Goal: Communication & Community: Answer question/provide support

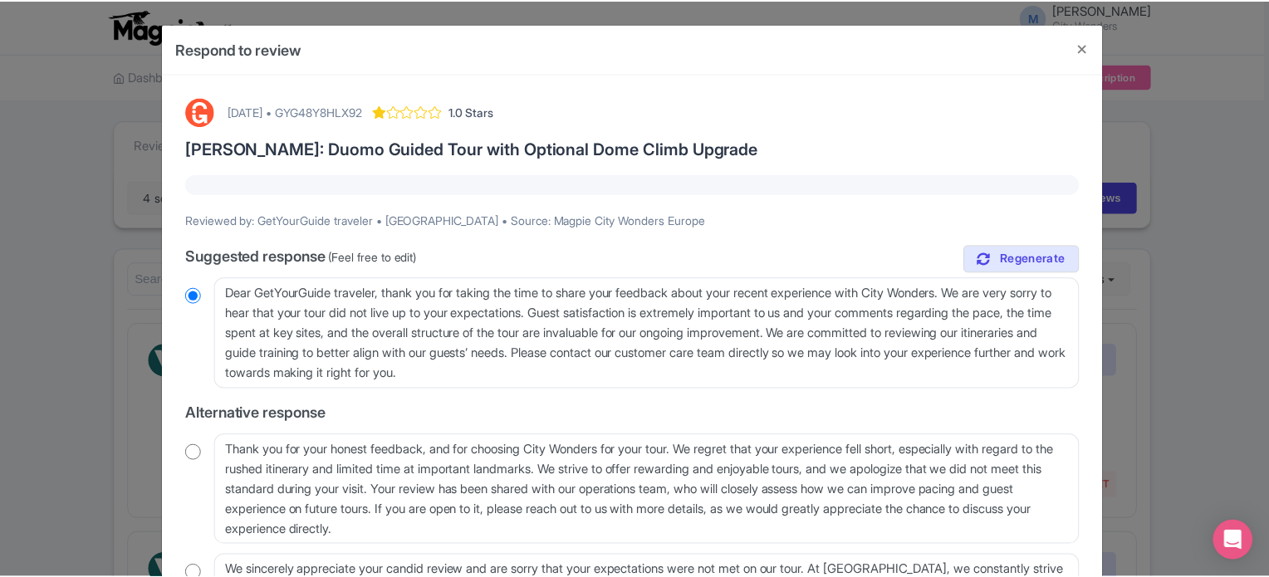
scroll to position [2143, 0]
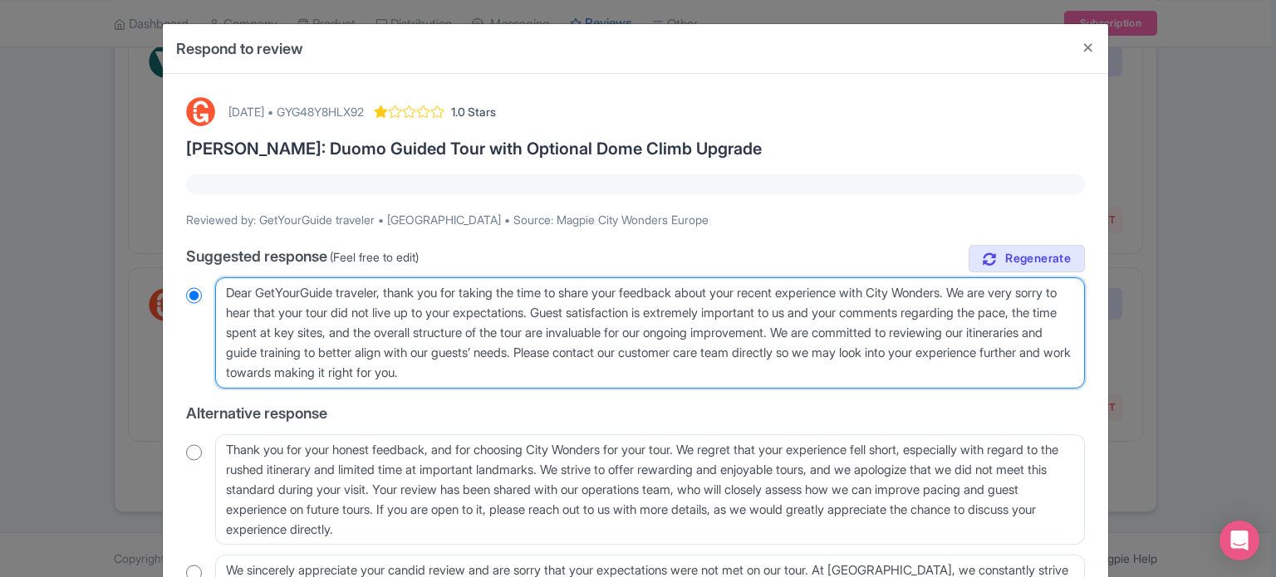
drag, startPoint x: 665, startPoint y: 376, endPoint x: 533, endPoint y: 356, distance: 134.3
click at [533, 356] on textarea "Dear GetYourGuide traveler, thank you for taking the time to share your feedbac…" at bounding box center [650, 332] width 870 height 111
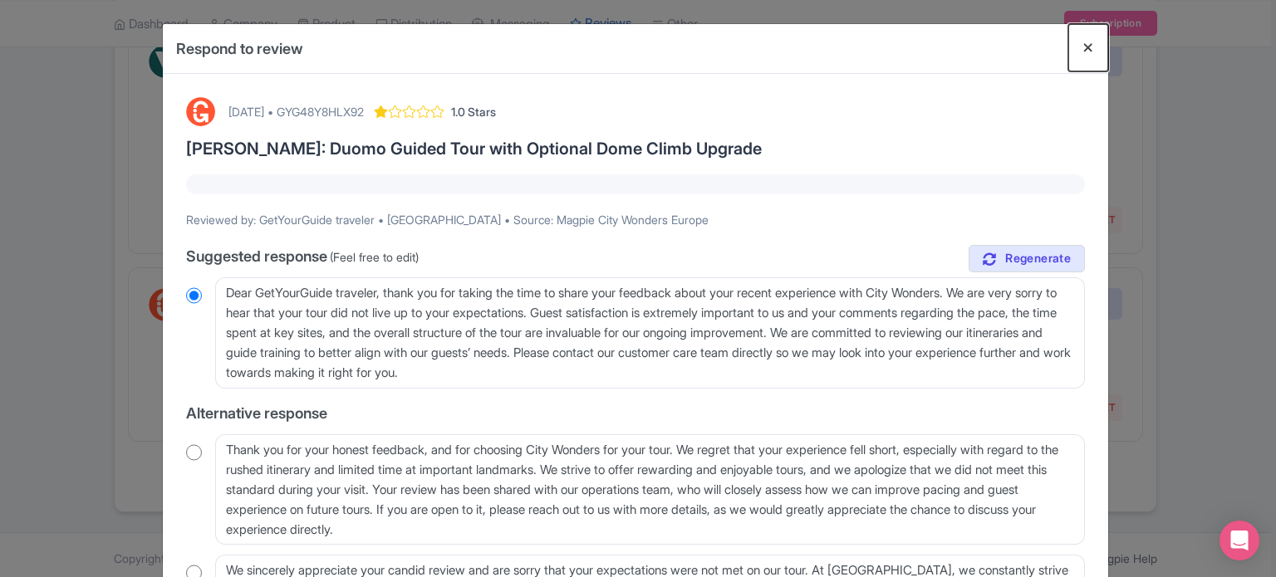
click at [1083, 48] on button "Close" at bounding box center [1088, 47] width 40 height 47
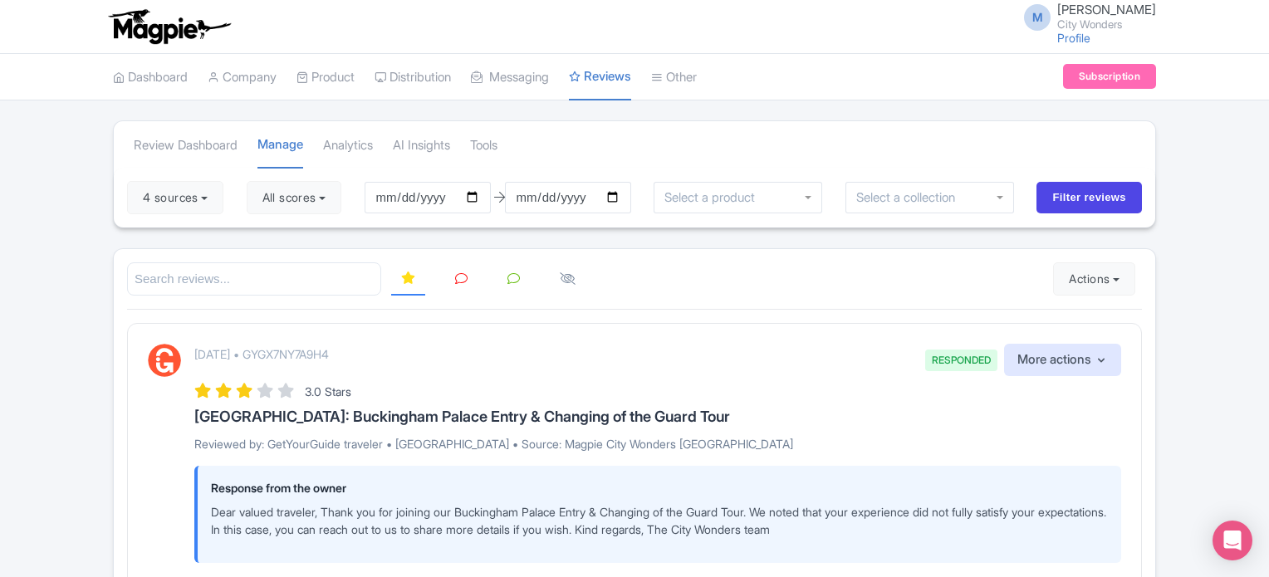
click at [456, 274] on icon at bounding box center [461, 279] width 12 height 12
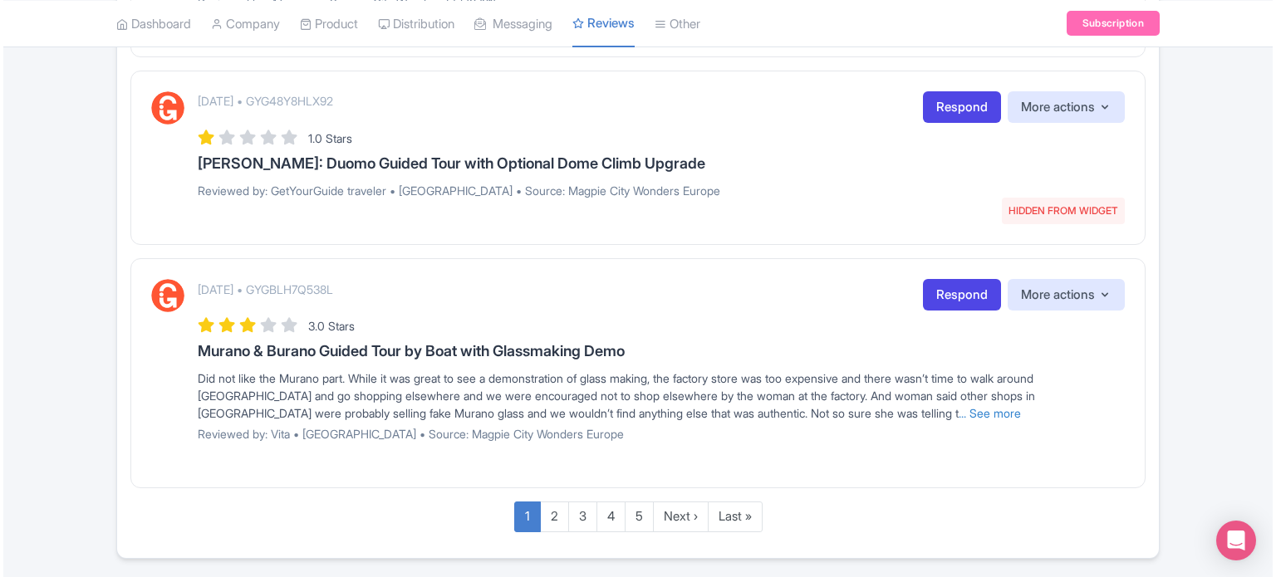
scroll to position [2077, 0]
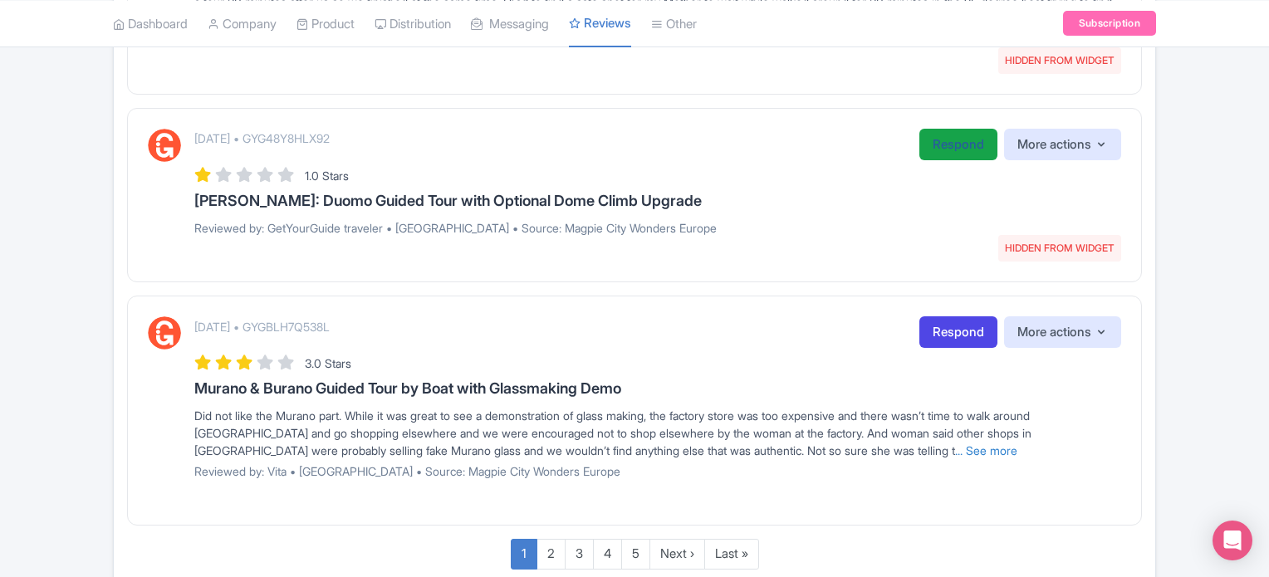
click at [934, 145] on link "Respond" at bounding box center [959, 145] width 78 height 32
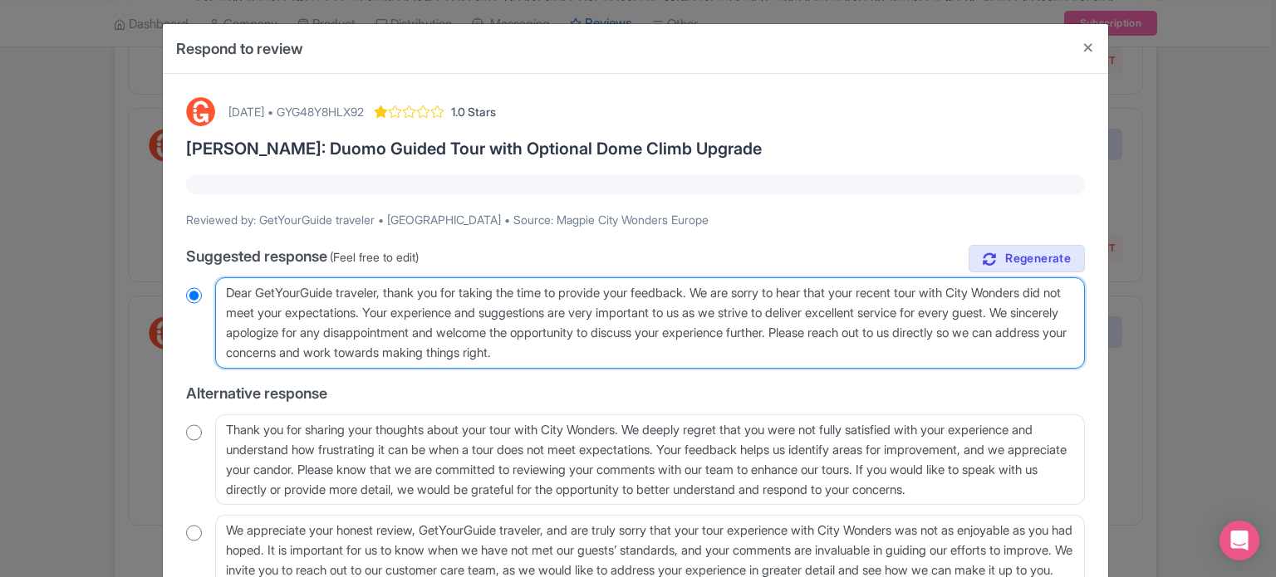
drag, startPoint x: 718, startPoint y: 356, endPoint x: 203, endPoint y: 279, distance: 520.7
click at [203, 279] on div "Dear GetYourGuide traveler, thank you for taking the time to provide your feedb…" at bounding box center [635, 322] width 899 height 91
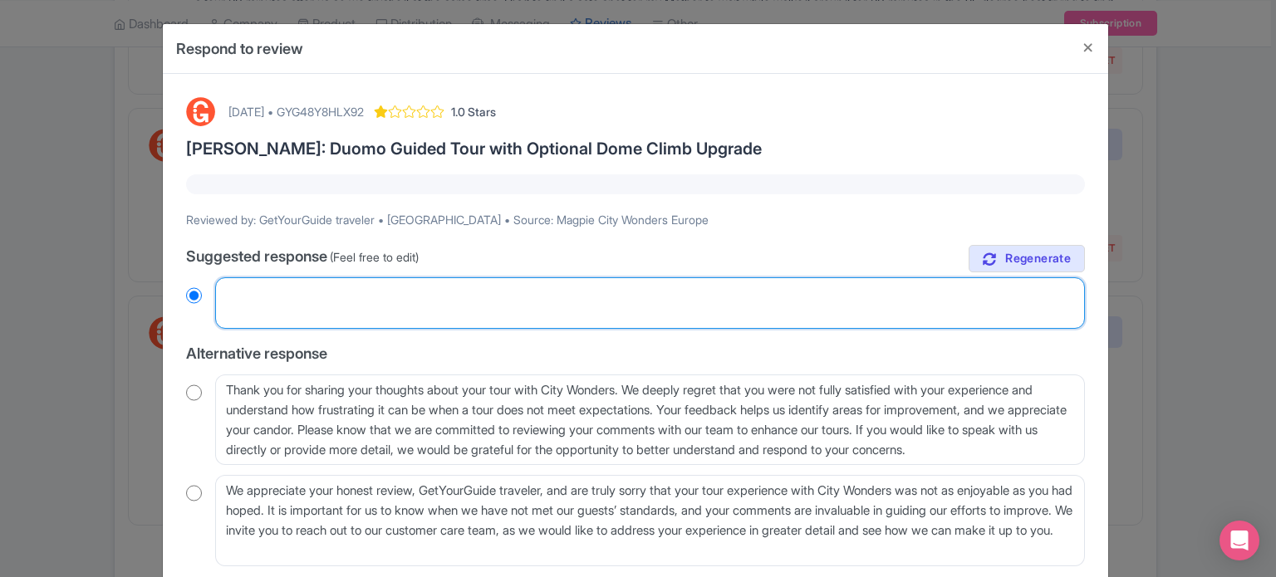
radio input "true"
paste textarea "Dear valued traveler, Thank you for joining our XX Tour. We noted that your exp…"
type textarea "Dear valued traveler, Thank you for joining our XX Tour. We noted that your exp…"
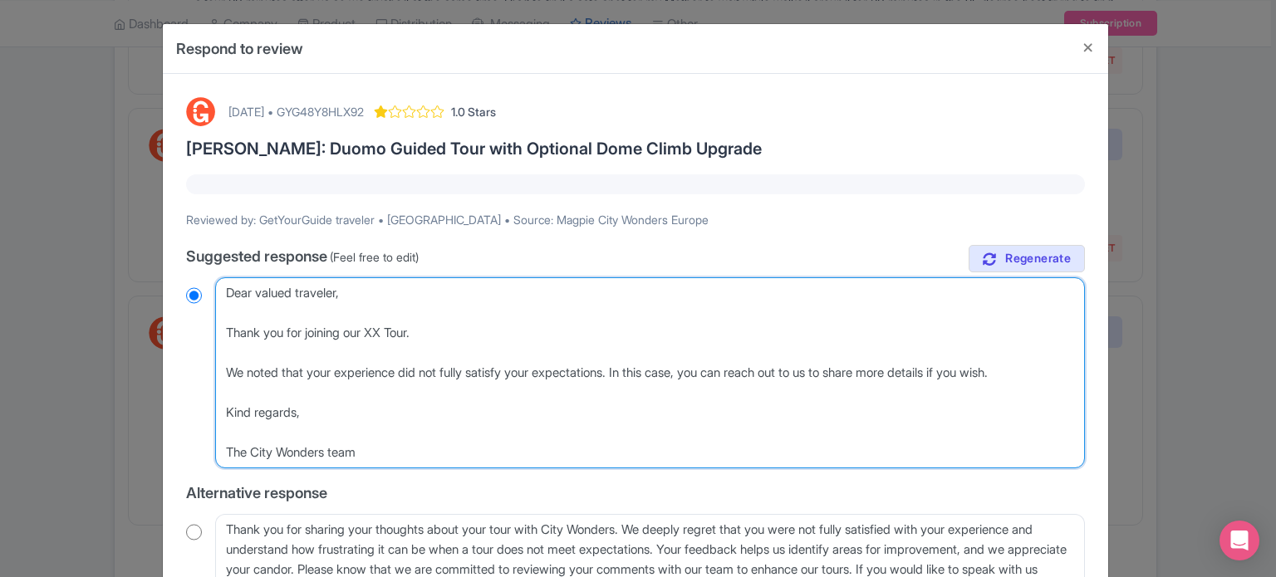
radio input "true"
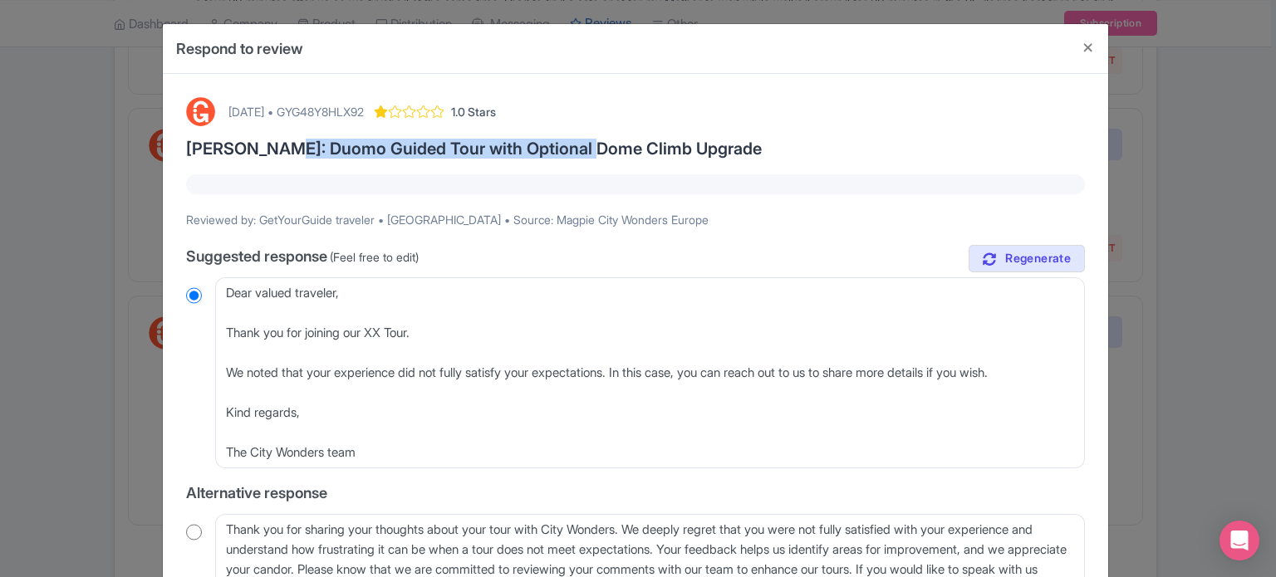
drag, startPoint x: 263, startPoint y: 150, endPoint x: 572, endPoint y: 155, distance: 309.1
click at [572, 155] on h3 "Florence: Duomo Guided Tour with Optional Dome Climb Upgrade" at bounding box center [635, 149] width 899 height 18
copy h3 "Duomo Guided Tour with Optional Dome"
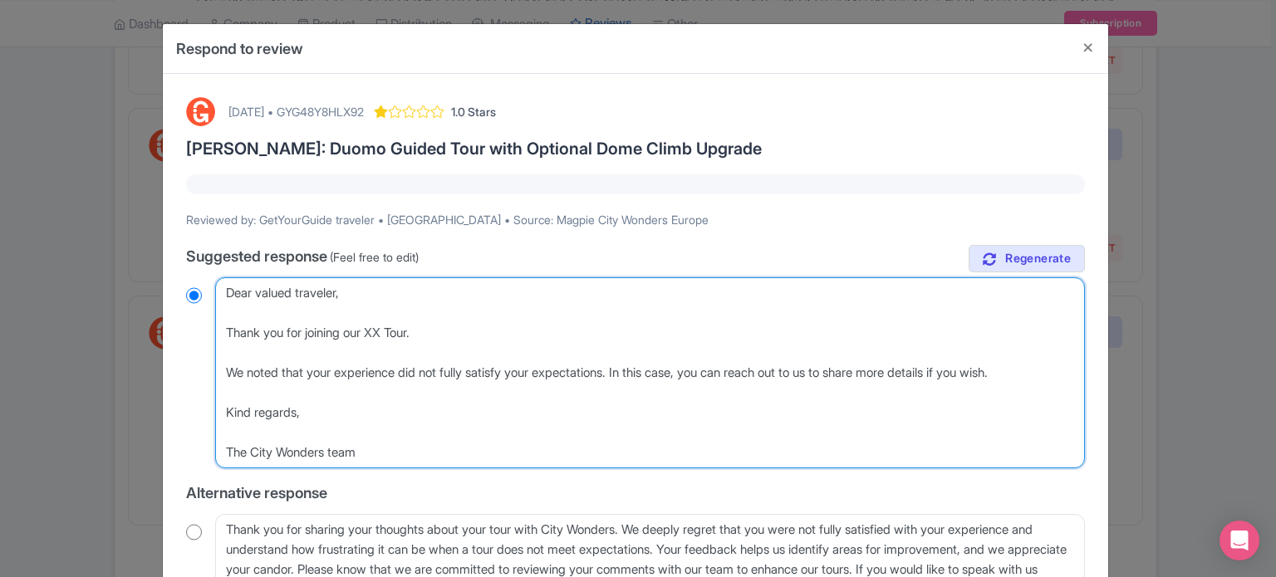
drag, startPoint x: 376, startPoint y: 331, endPoint x: 418, endPoint y: 331, distance: 41.5
click at [418, 331] on textarea "Dear GetYourGuide traveler, thank you for taking the time to provide your feedb…" at bounding box center [650, 372] width 870 height 191
paste textarea "Duomo Guided Tour with Optional Dome"
type textarea "Dear valued traveler, Thank you for joining our Duomo Guided Tour with Optional…"
radio input "true"
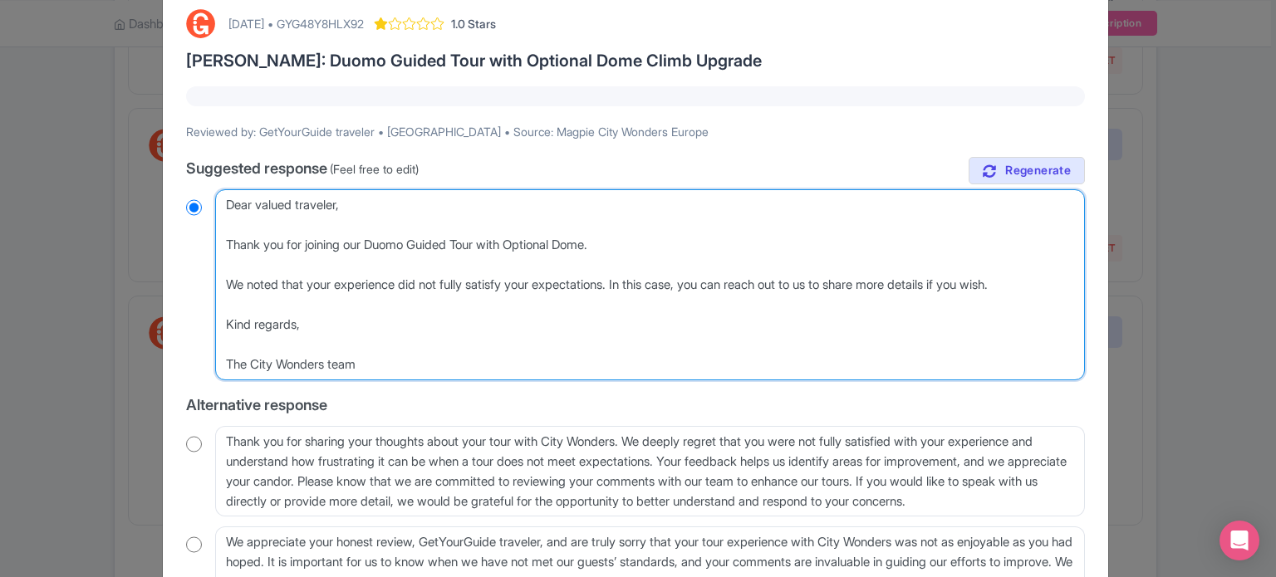
scroll to position [247, 0]
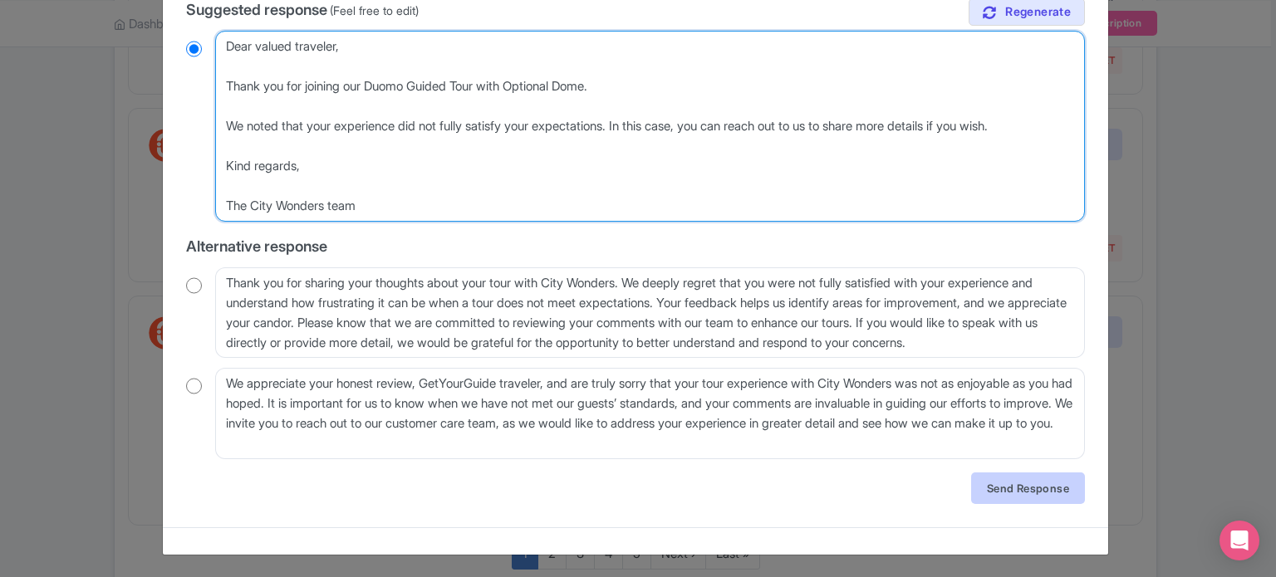
type textarea "Dear valued traveler, Thank you for joining our Duomo Guided Tour with Optional…"
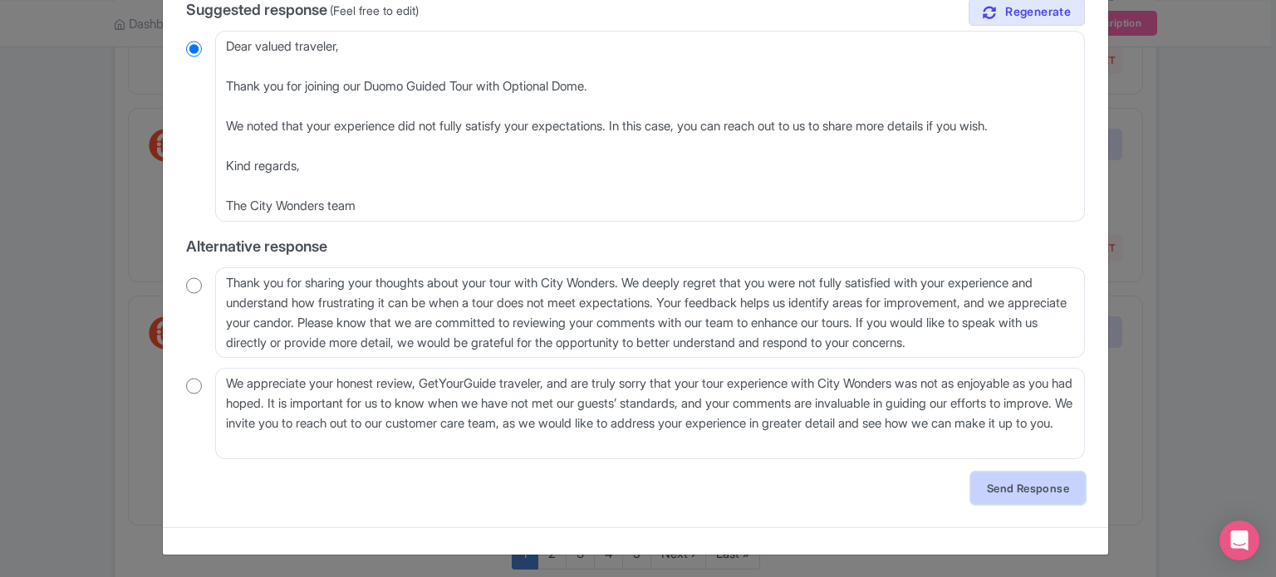
drag, startPoint x: 997, startPoint y: 494, endPoint x: 985, endPoint y: 490, distance: 13.1
click at [998, 494] on link "Send Response" at bounding box center [1028, 489] width 114 height 32
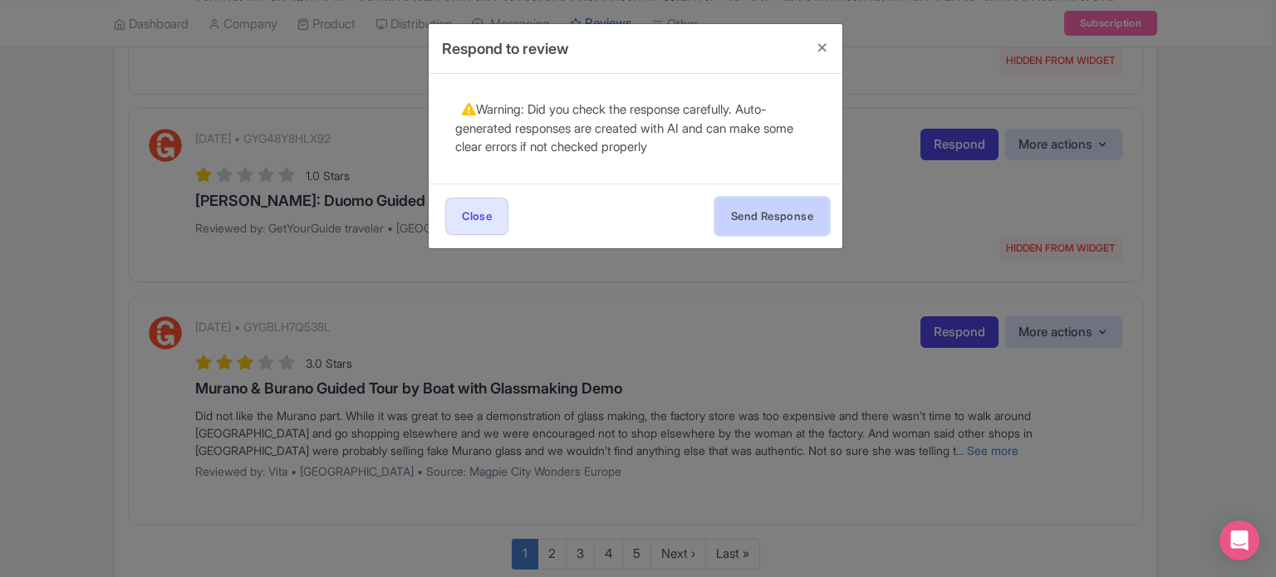
click at [776, 212] on button "Send Response" at bounding box center [772, 216] width 114 height 37
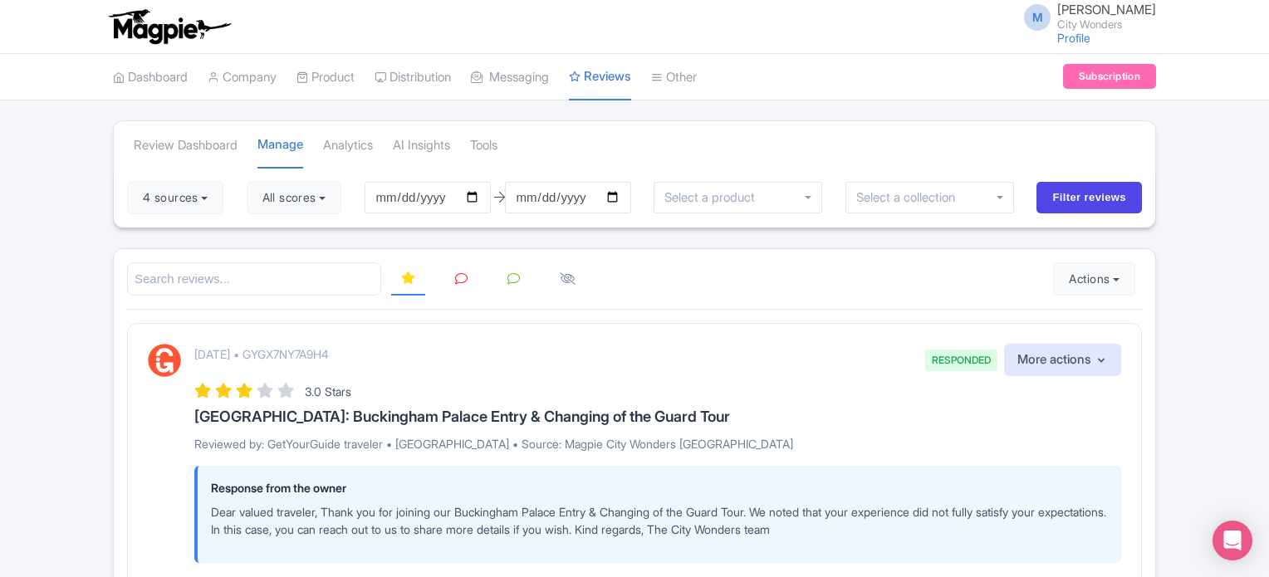
click at [451, 278] on link at bounding box center [461, 279] width 32 height 32
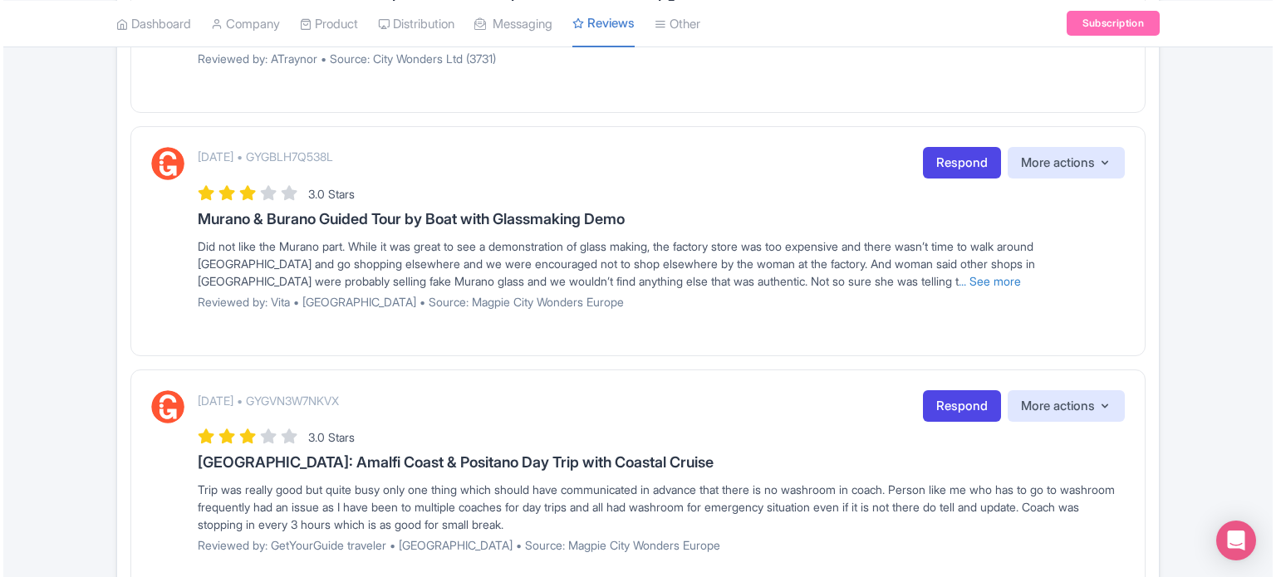
scroll to position [2077, 0]
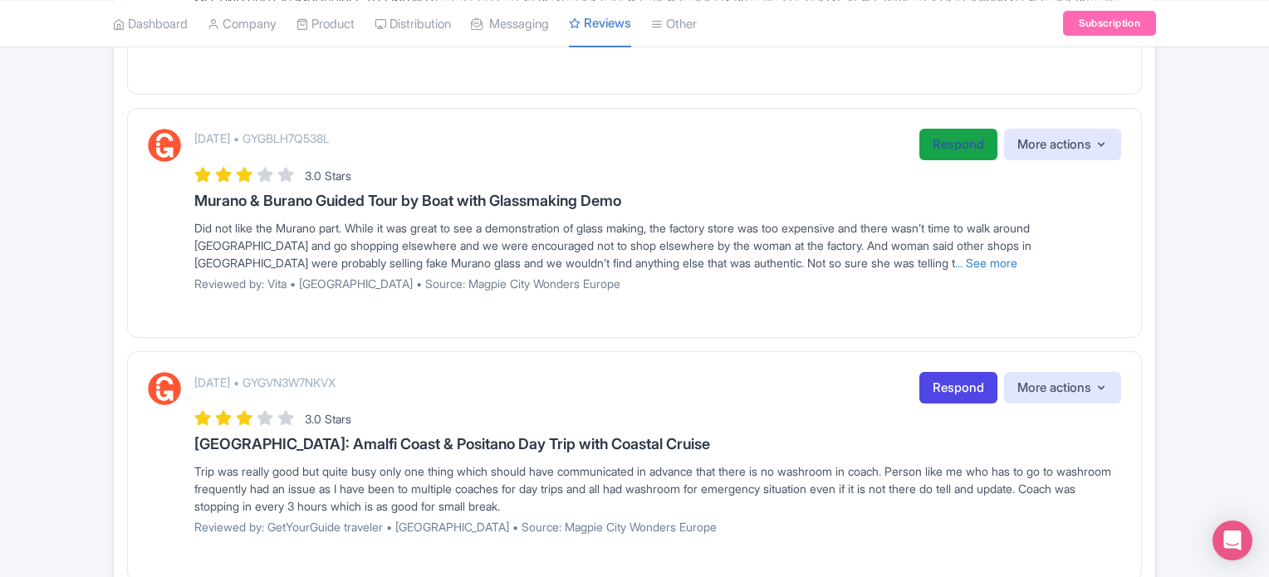
click at [931, 145] on link "Respond" at bounding box center [959, 145] width 78 height 32
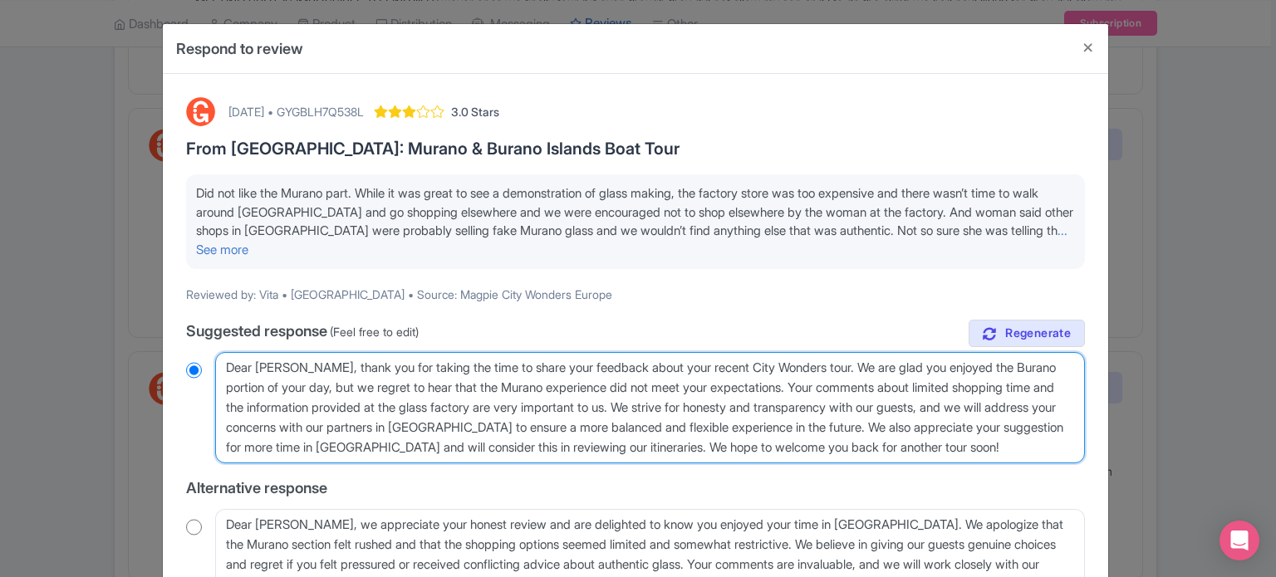
click at [959, 386] on textarea "Dear Vita, thank you for taking the time to share your feedback about your rece…" at bounding box center [650, 407] width 870 height 111
type textarea "Dear Vita, thank you for taking the time to share your feedback about your rece…"
radio input "true"
type textarea "Dear Vita, thank you for taking the time to share your feedback about your rece…"
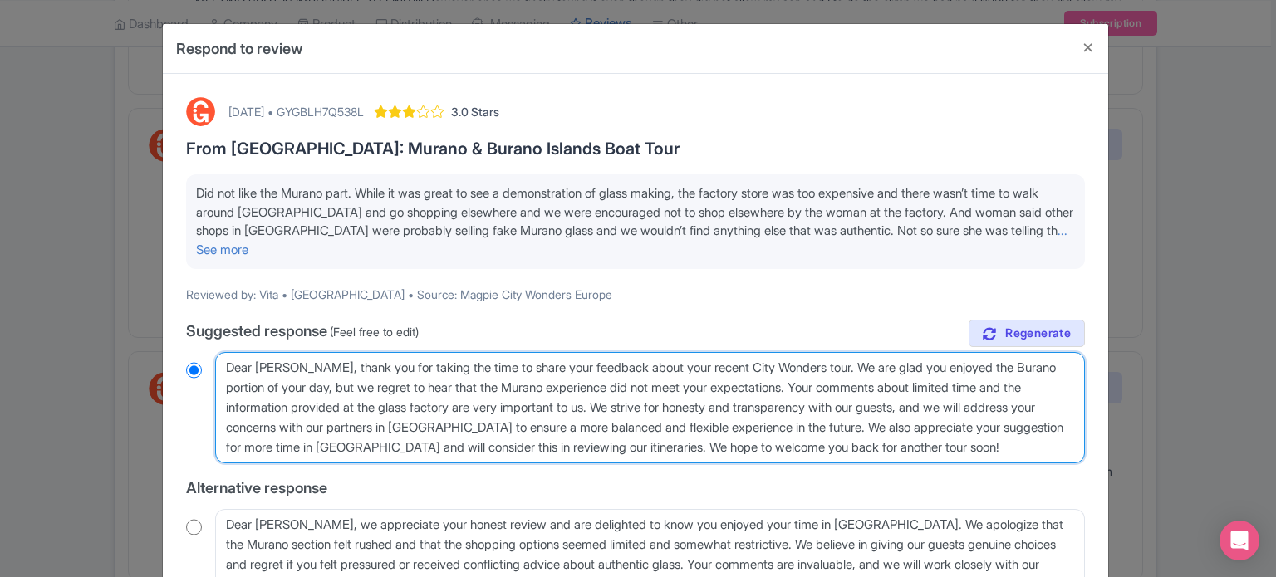
radio input "true"
type textarea "Dear Vita, thank you for taking the time to share your feedback about your rece…"
radio input "true"
type textarea "Dear Vita, thank you for taking the time to share your feedback about your rece…"
radio input "true"
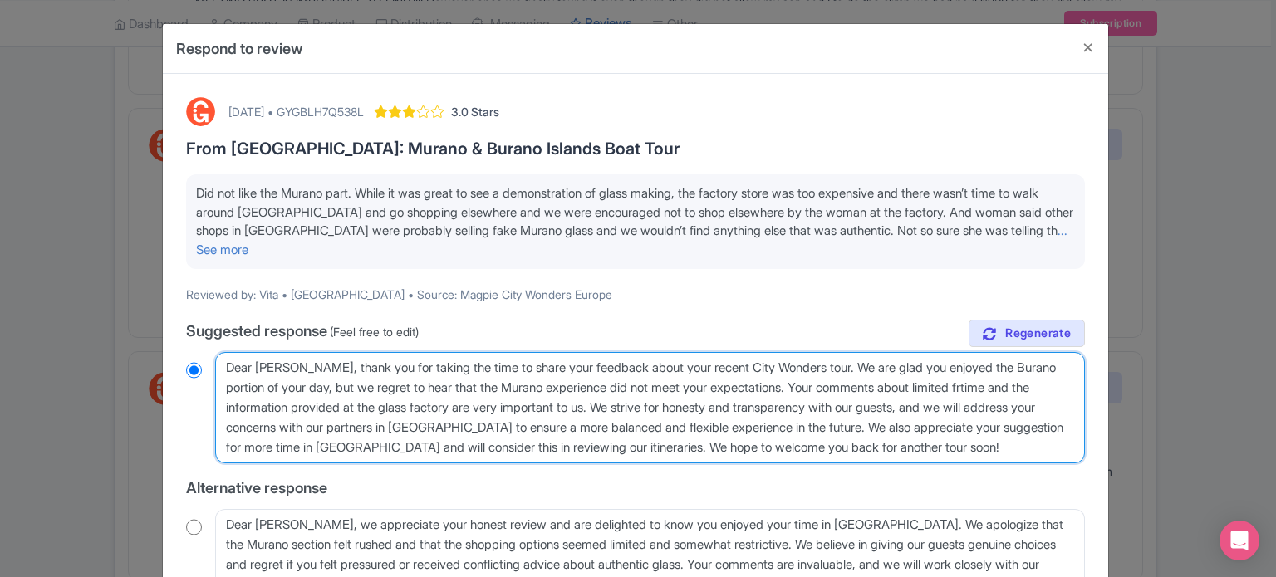
type textarea "Dear Vita, thank you for taking the time to share your feedback about your rece…"
radio input "true"
type textarea "Dear Vita, thank you for taking the time to share your feedback about your rece…"
radio input "true"
type textarea "Dear Vita, thank you for taking the time to share your feedback about your rece…"
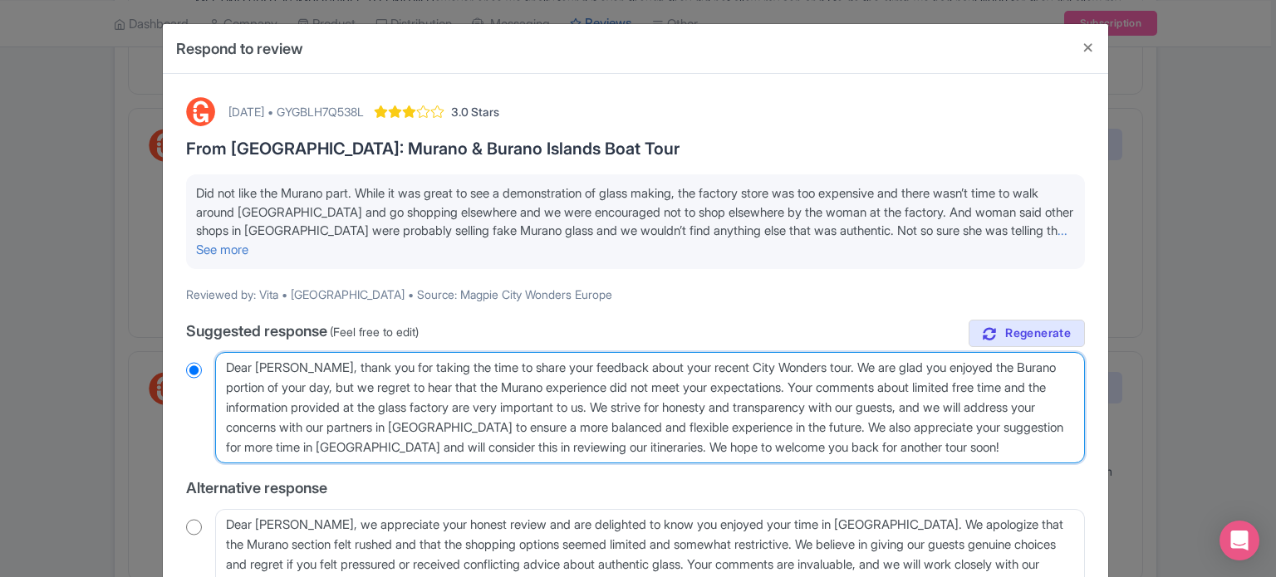
radio input "true"
drag, startPoint x: 1019, startPoint y: 444, endPoint x: 861, endPoint y: 420, distance: 160.6
click at [861, 420] on textarea "Dear Vita, thank you for taking the time to share your feedback about your rece…" at bounding box center [650, 407] width 870 height 111
type textarea "Dear Vita, thank you for taking the time to share your feedback about your rece…"
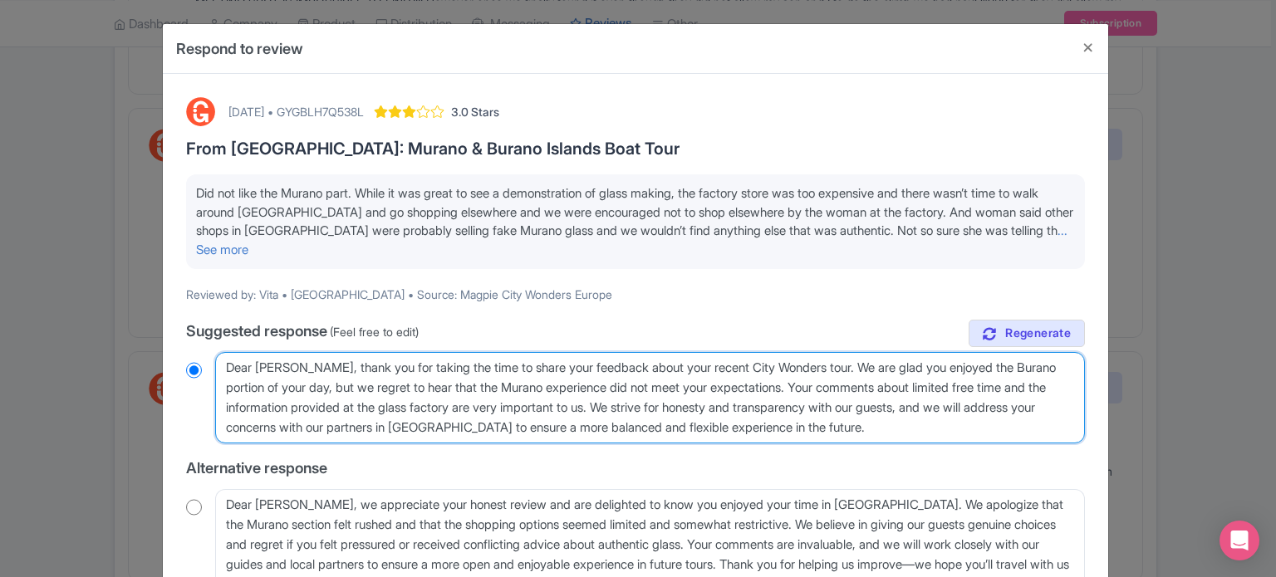
radio input "true"
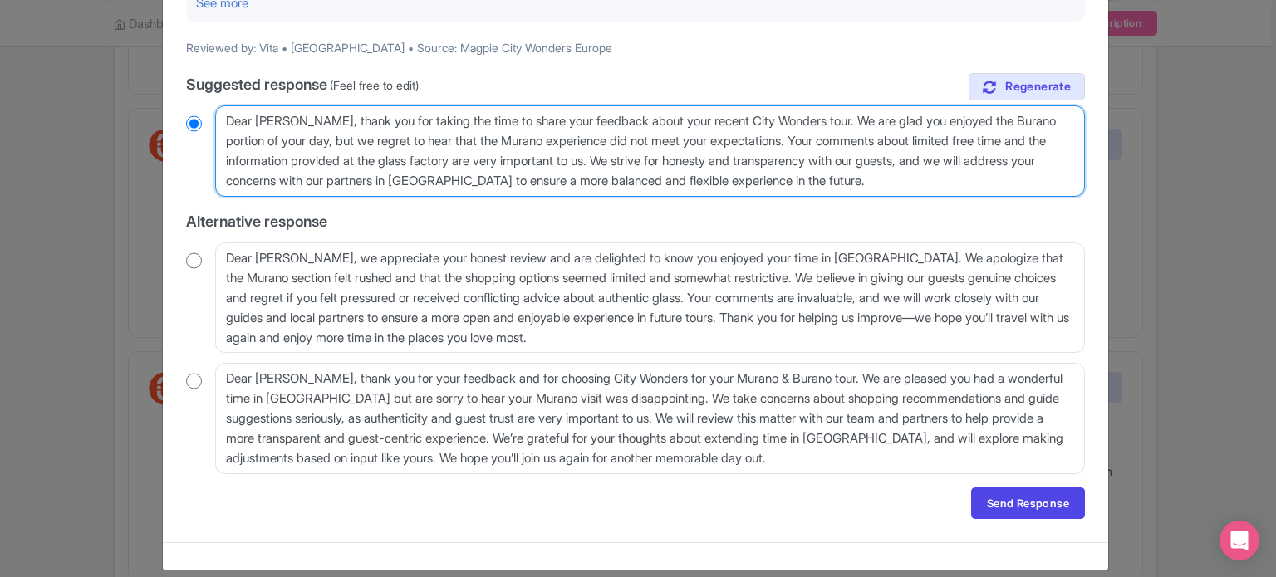
scroll to position [249, 0]
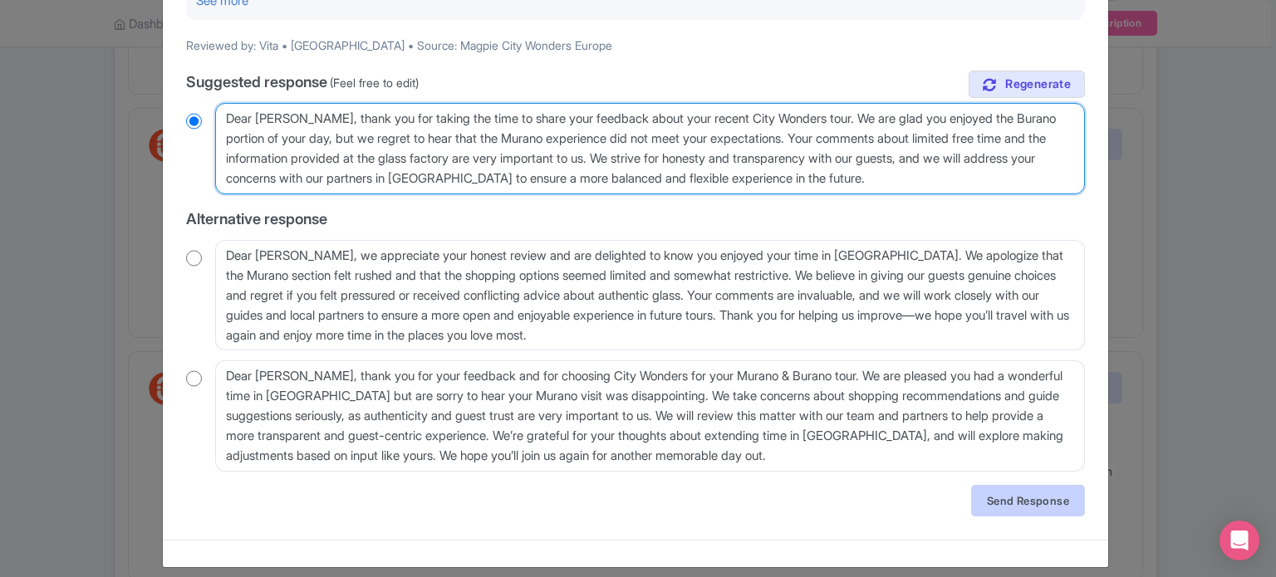
type textarea "Dear Vita, thank you for taking the time to share your feedback about your rece…"
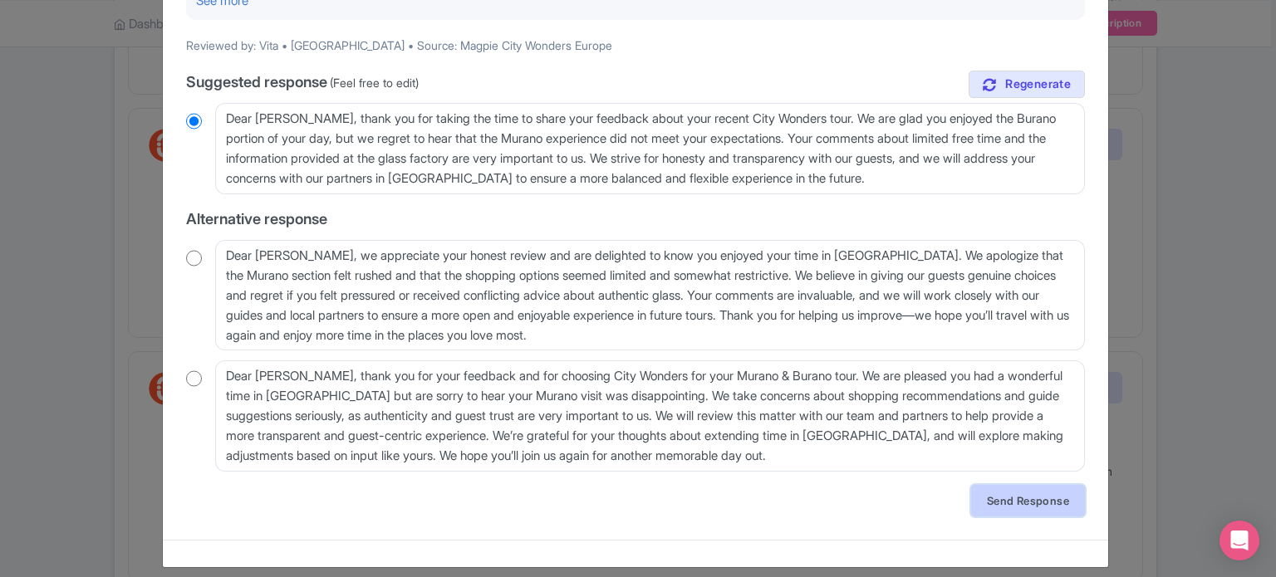
click at [1016, 508] on link "Send Response" at bounding box center [1028, 501] width 114 height 32
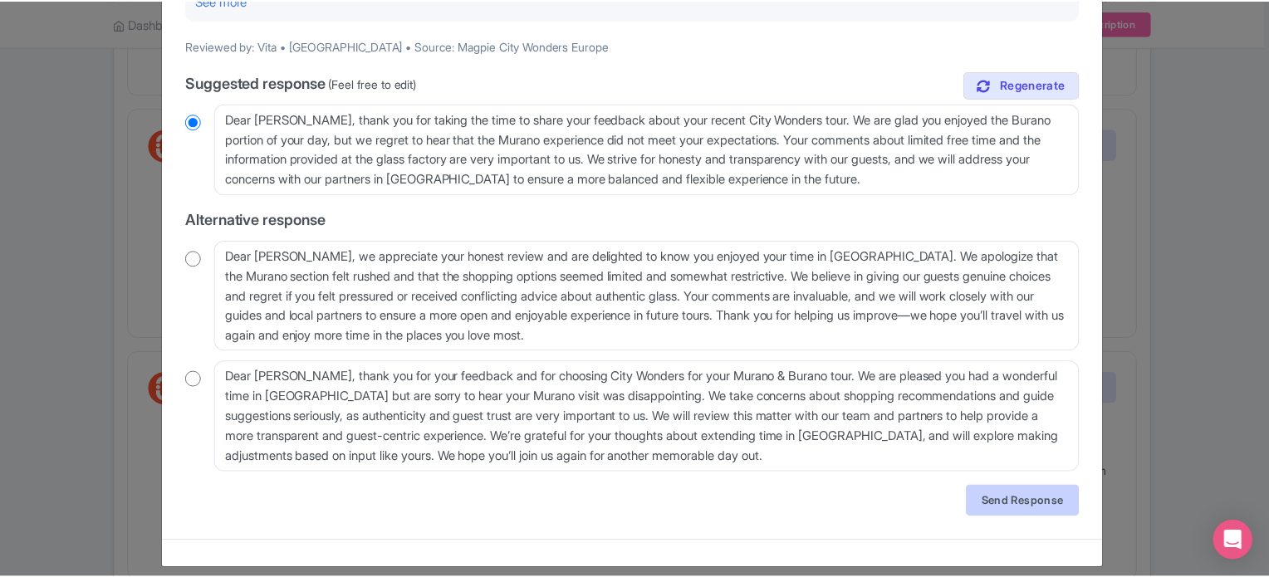
scroll to position [0, 0]
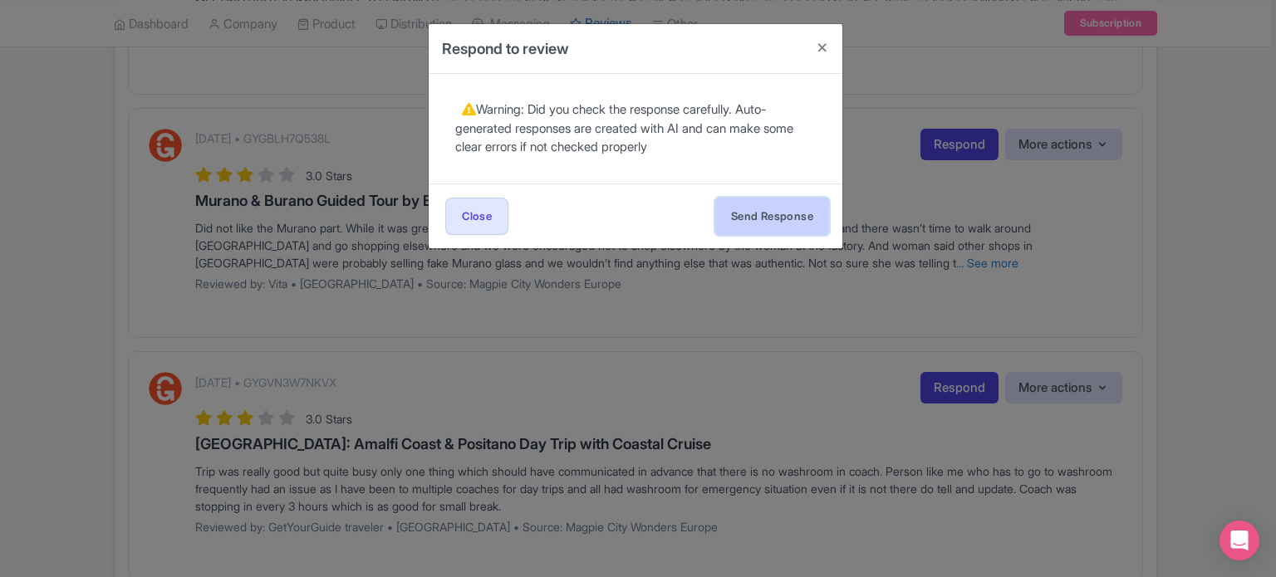
click at [793, 225] on button "Send Response" at bounding box center [772, 216] width 114 height 37
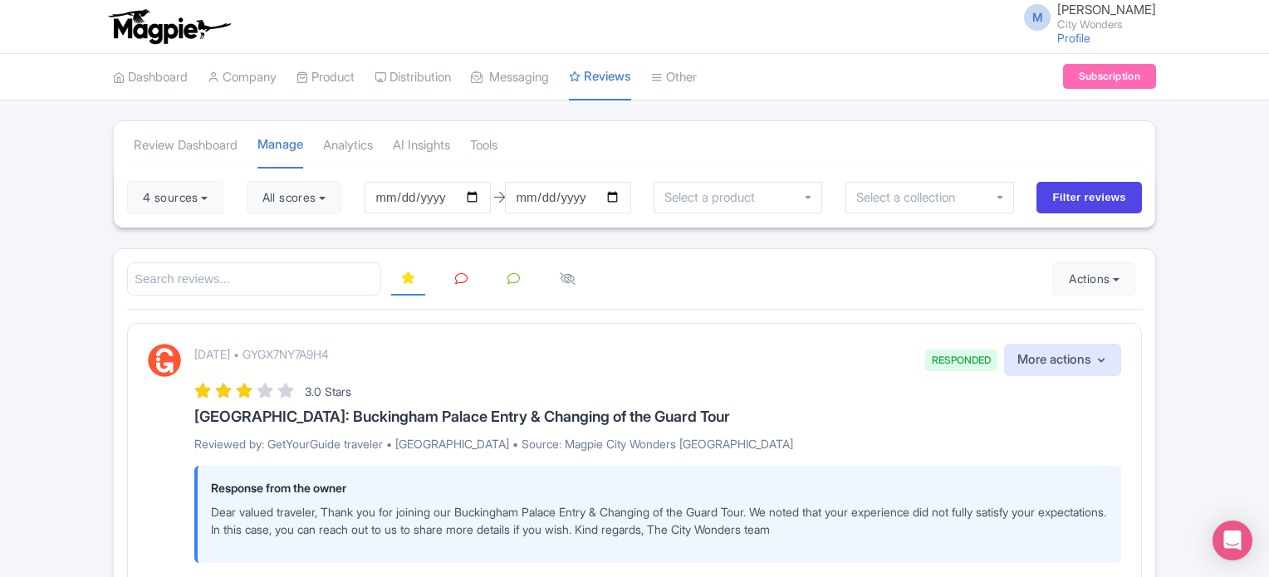
click at [460, 273] on icon at bounding box center [461, 279] width 12 height 12
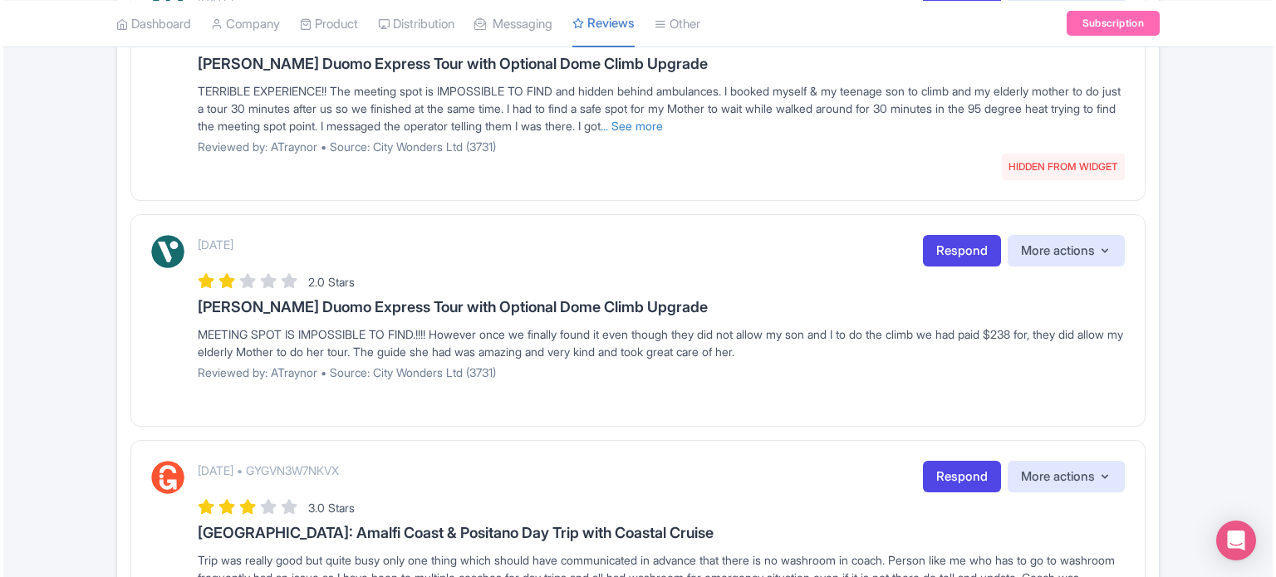
scroll to position [2077, 0]
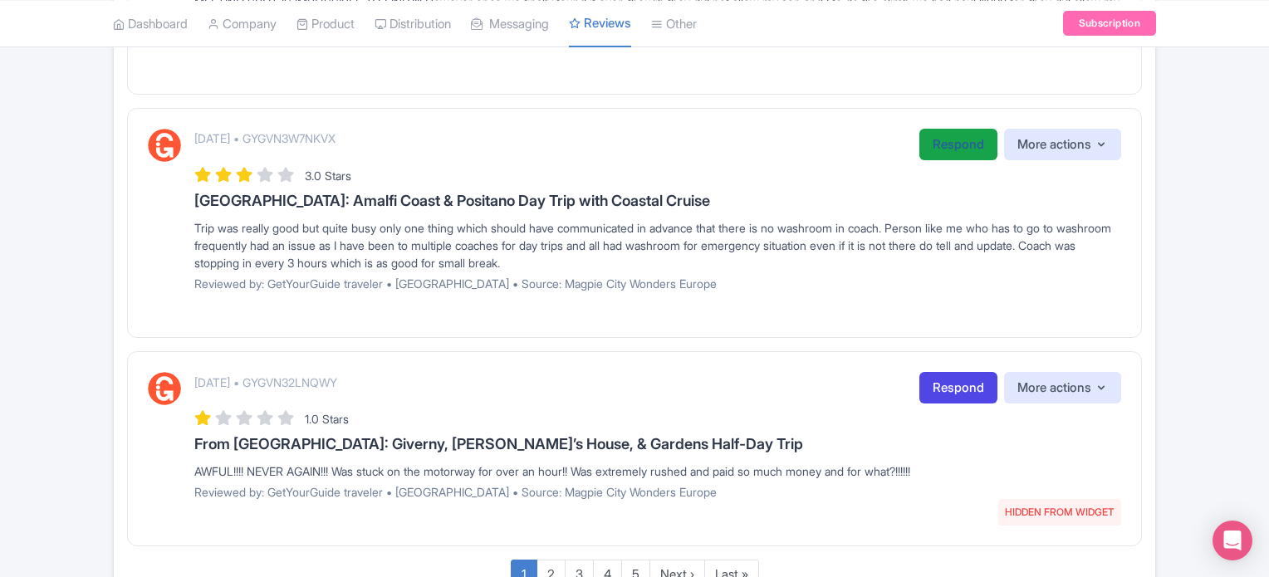
click at [925, 144] on link "Respond" at bounding box center [959, 145] width 78 height 32
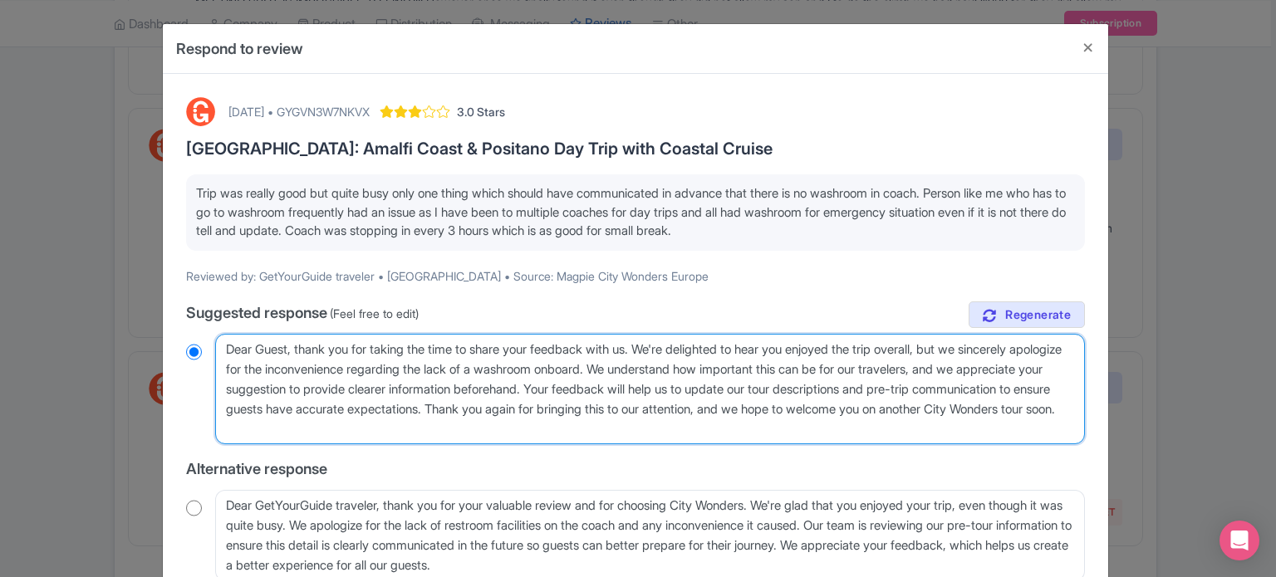
drag, startPoint x: 638, startPoint y: 388, endPoint x: 640, endPoint y: 419, distance: 30.8
click at [640, 419] on textarea "Dear Guest, thank you for taking the time to share your feedback with us. We're…" at bounding box center [650, 389] width 870 height 111
click at [700, 416] on textarea "Dear Guest, thank you for taking the time to share your feedback with us. We're…" at bounding box center [650, 389] width 870 height 111
drag, startPoint x: 583, startPoint y: 405, endPoint x: 382, endPoint y: 389, distance: 201.7
click at [382, 389] on textarea "Dear Guest, thank you for taking the time to share your feedback with us. We're…" at bounding box center [650, 389] width 870 height 111
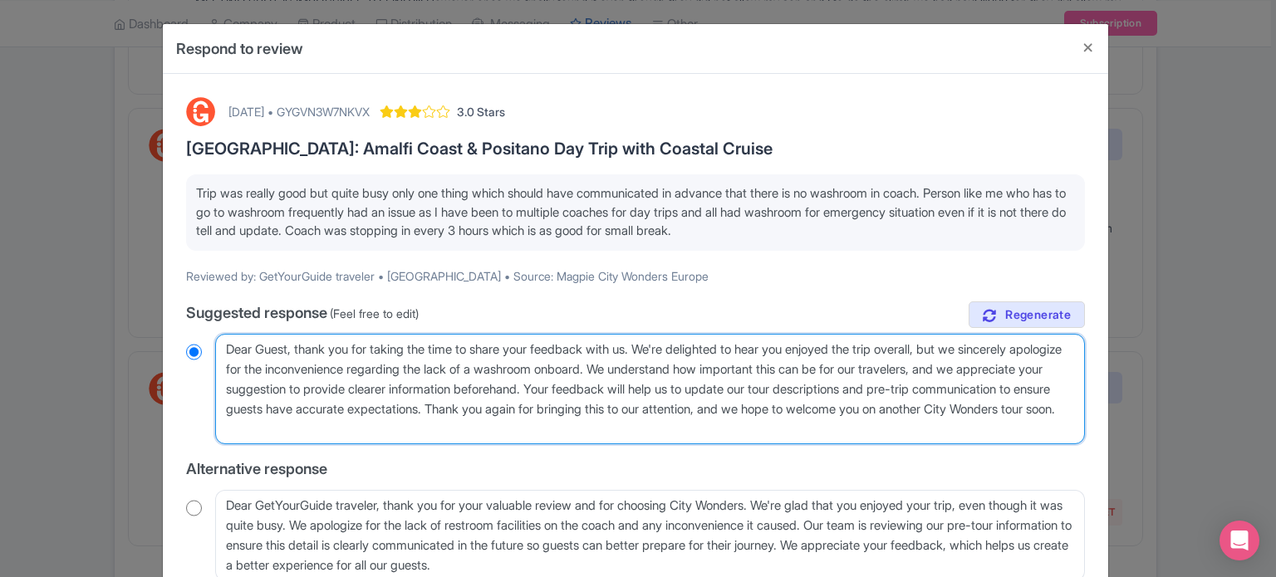
type textarea "Dear Guest, thank you for taking the time to share your feedback with us. We're…"
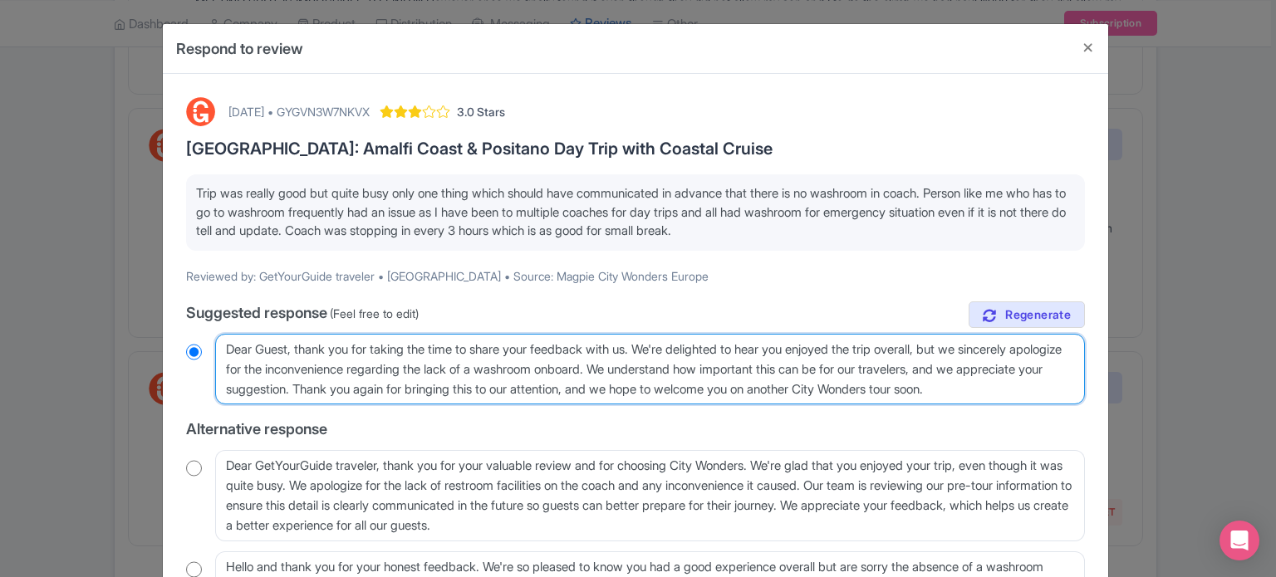
radio input "true"
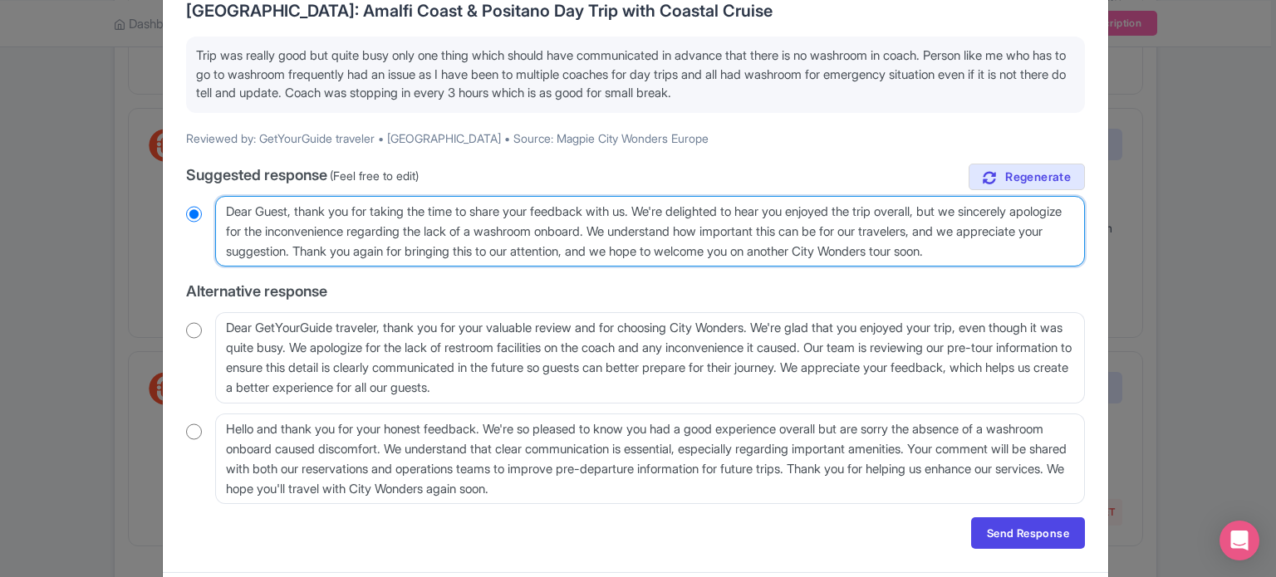
scroll to position [183, 0]
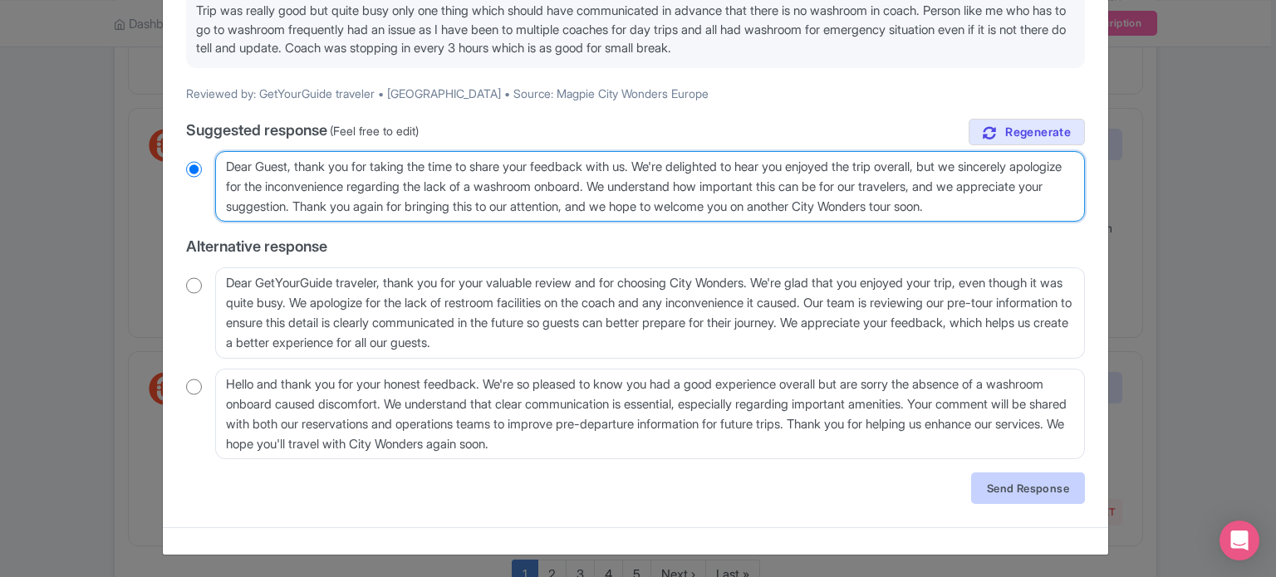
type textarea "Dear Guest, thank you for taking the time to share your feedback with us. We're…"
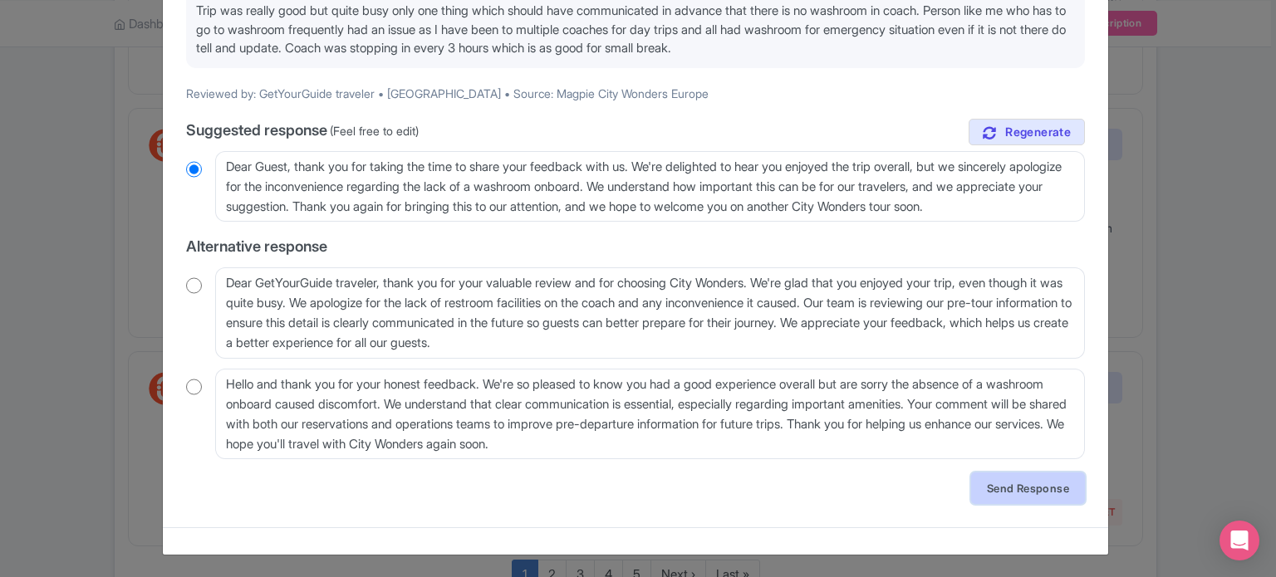
click at [1012, 488] on link "Send Response" at bounding box center [1028, 489] width 114 height 32
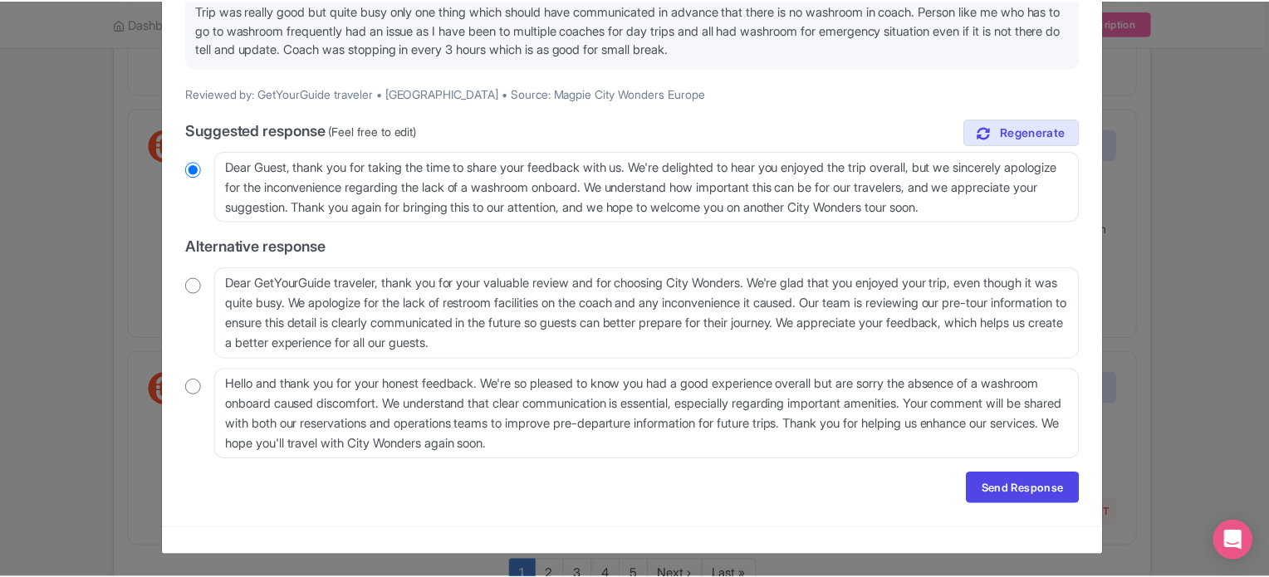
scroll to position [0, 0]
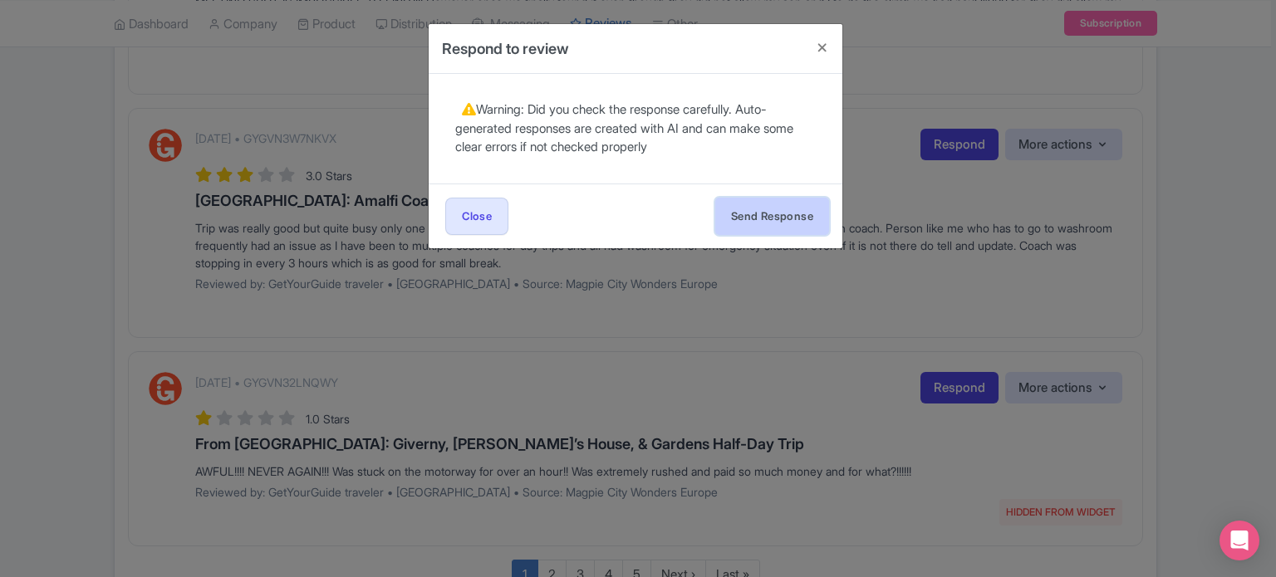
click at [749, 222] on button "Send Response" at bounding box center [772, 216] width 114 height 37
